Goal: Task Accomplishment & Management: Use online tool/utility

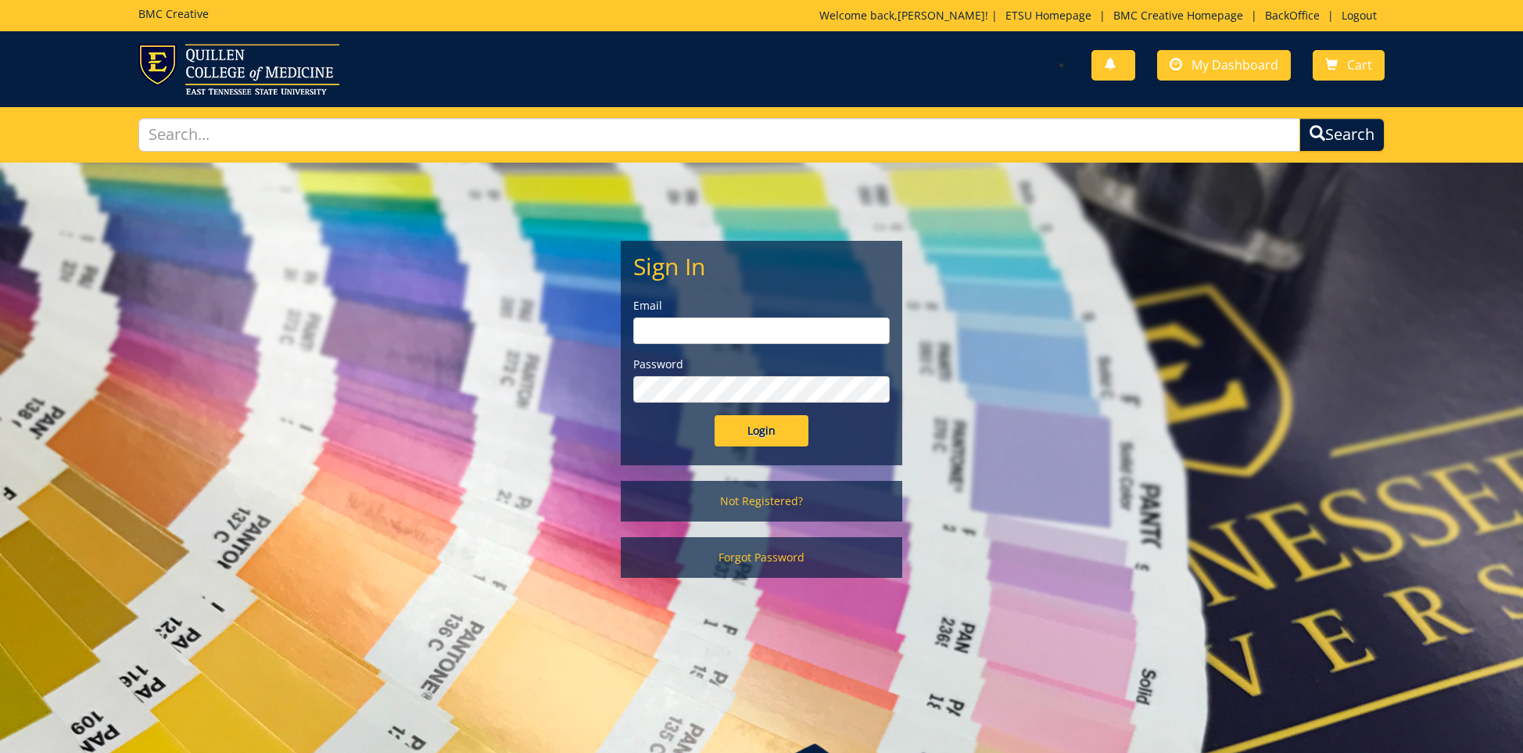
type input "ares@etsu.edu"
click at [753, 427] on input "Login" at bounding box center [762, 430] width 94 height 31
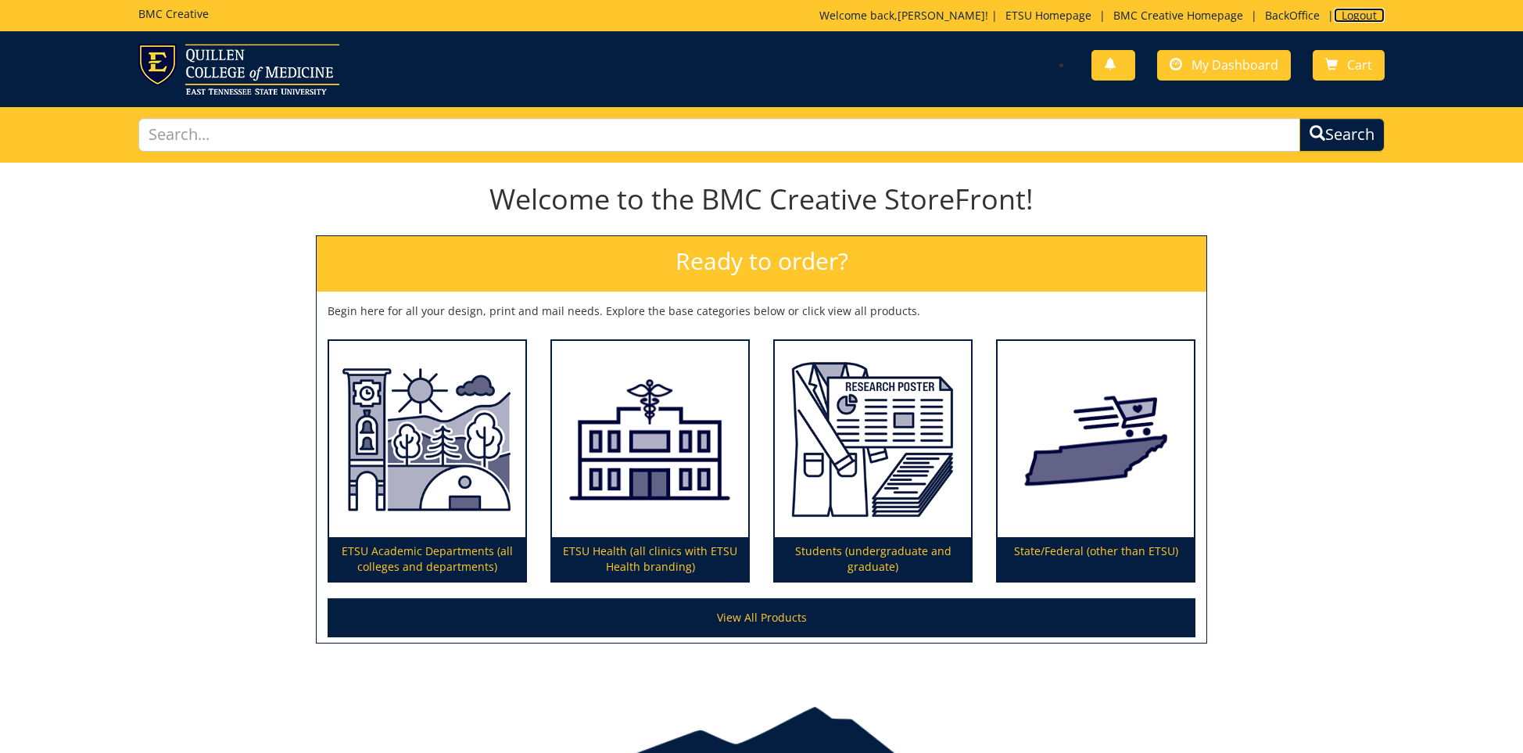
click at [1366, 14] on link "Logout" at bounding box center [1359, 15] width 51 height 15
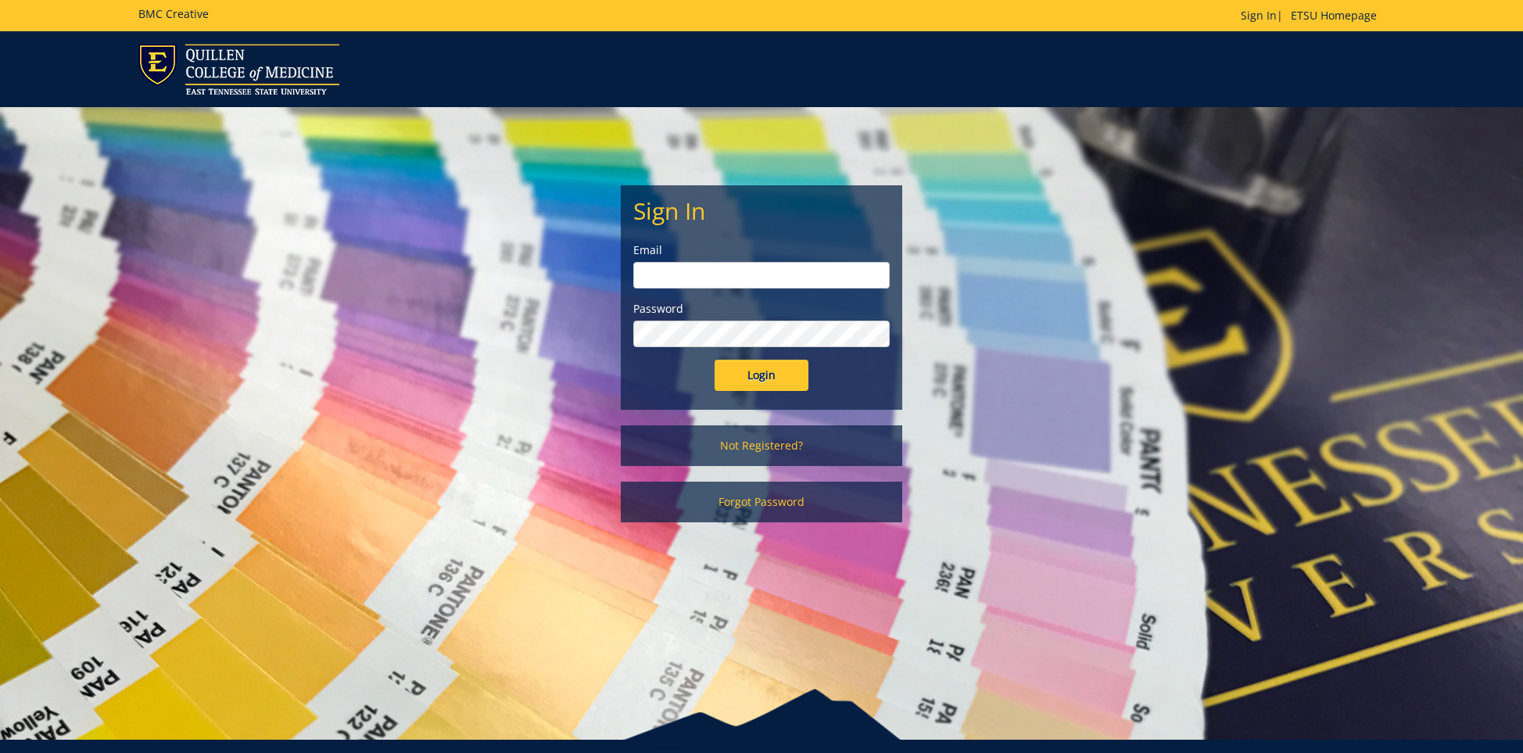
type input "ares@etsu.edu"
click at [763, 381] on input "Login" at bounding box center [762, 375] width 94 height 31
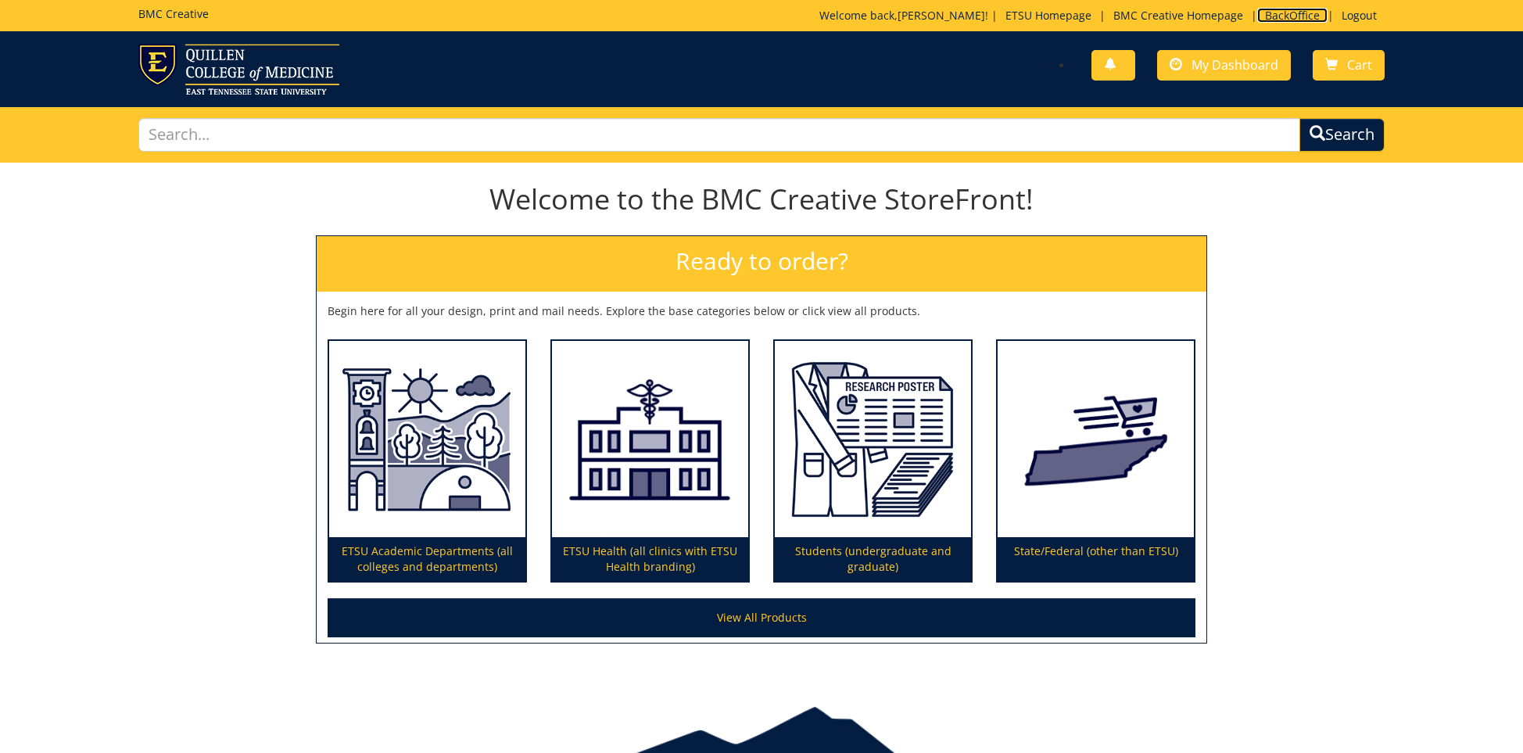
click at [1270, 16] on link "BackOffice" at bounding box center [1292, 15] width 70 height 15
